Goal: Task Accomplishment & Management: Manage account settings

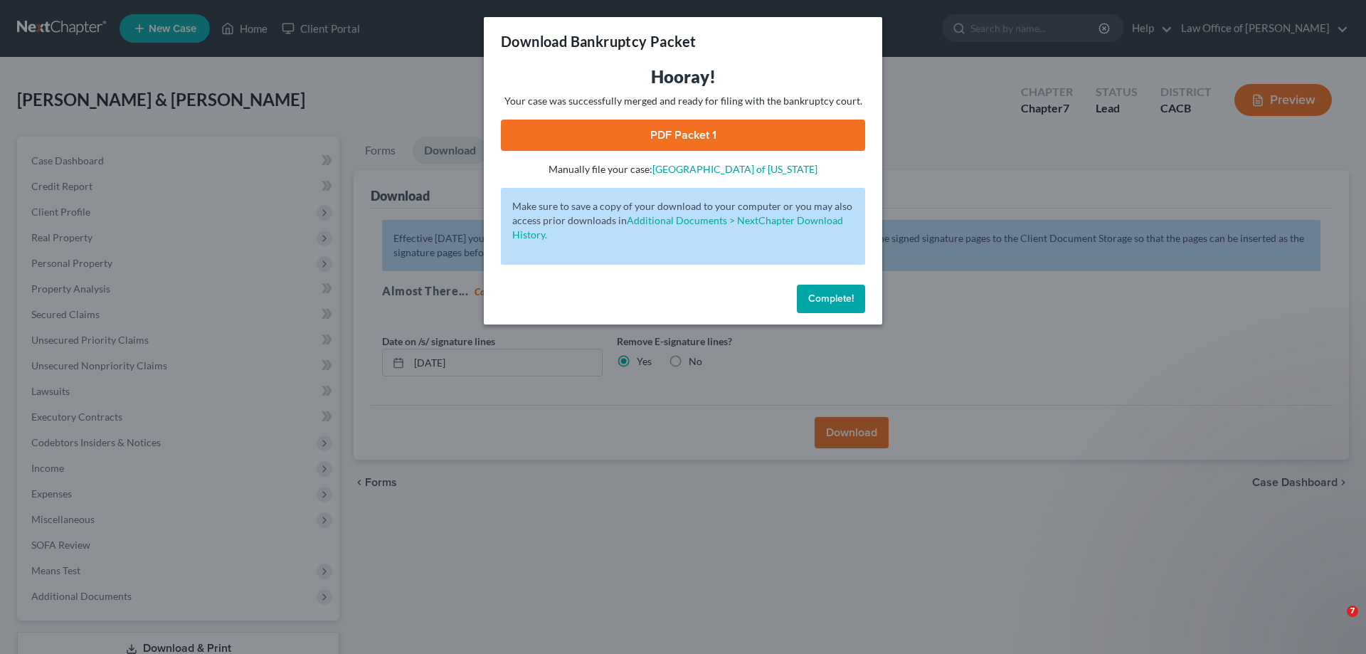
scroll to position [102, 0]
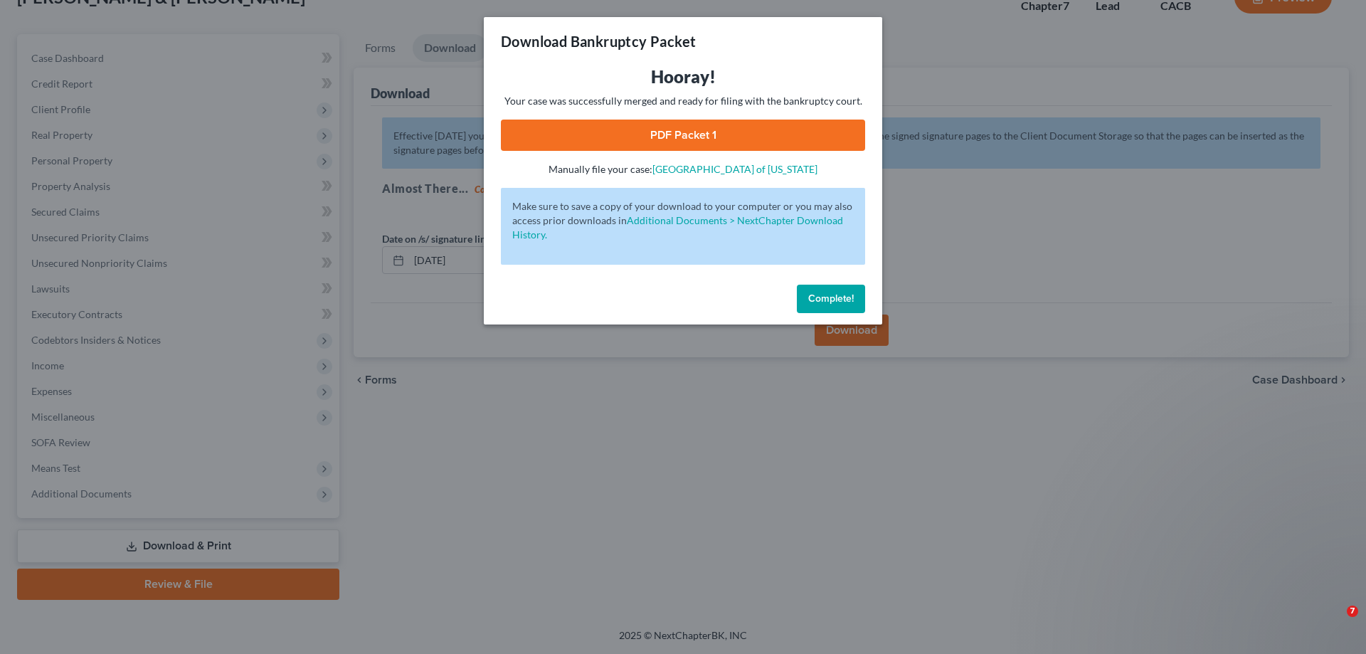
click at [828, 297] on span "Complete!" at bounding box center [831, 298] width 46 height 12
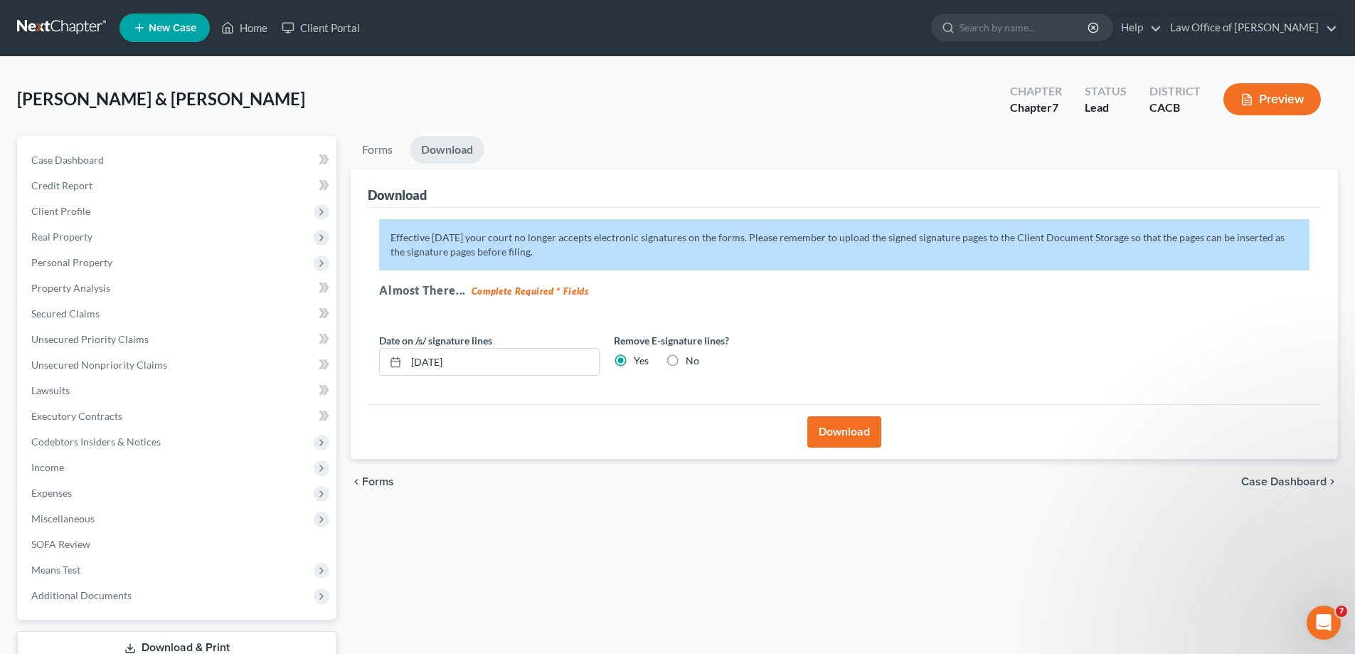
scroll to position [0, 0]
click at [1286, 28] on link "Law Office of [PERSON_NAME]" at bounding box center [1250, 29] width 174 height 26
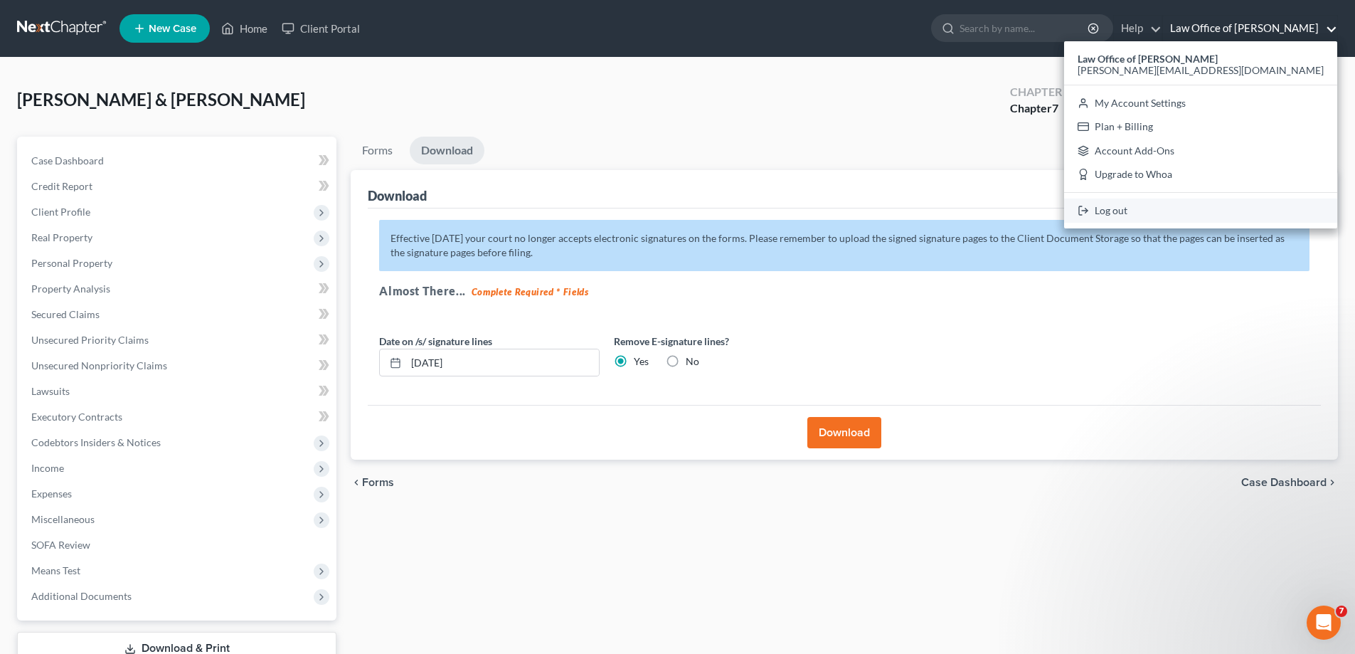
drag, startPoint x: 1221, startPoint y: 215, endPoint x: 1215, endPoint y: 210, distance: 7.6
click at [1221, 214] on link "Log out" at bounding box center [1200, 211] width 273 height 24
